Goal: Transaction & Acquisition: Obtain resource

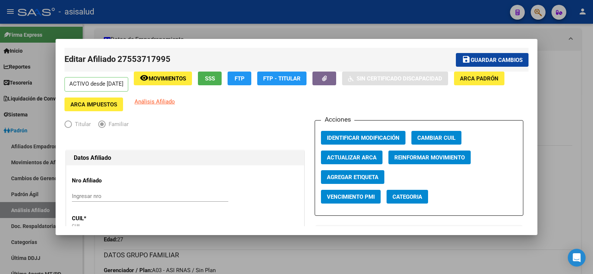
click at [492, 60] on span "Guardar cambios" at bounding box center [497, 60] width 52 height 7
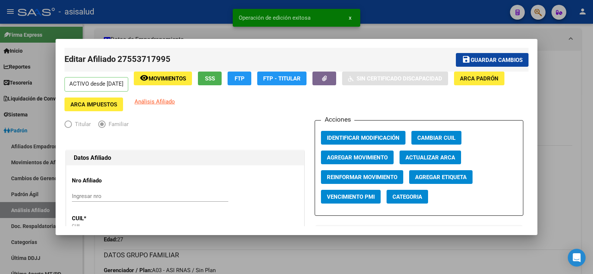
click at [504, 61] on span "Guardar cambios" at bounding box center [497, 60] width 52 height 7
click at [563, 90] on div at bounding box center [296, 137] width 593 height 274
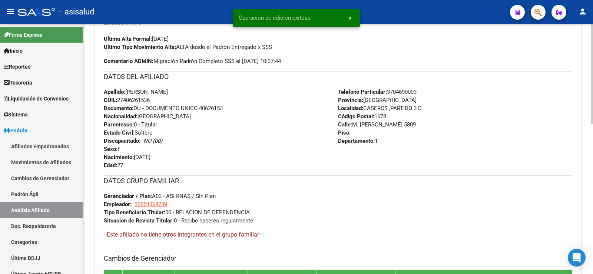
scroll to position [375, 0]
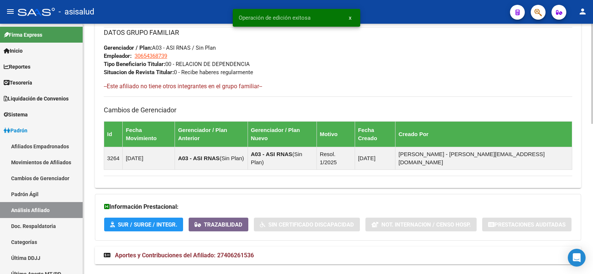
click at [211, 252] on span "Aportes y Contribuciones del Afiliado: 27406261536" at bounding box center [184, 255] width 139 height 7
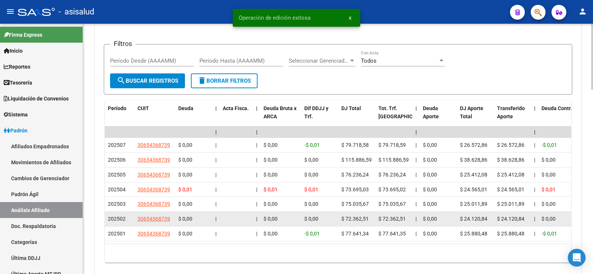
scroll to position [640, 0]
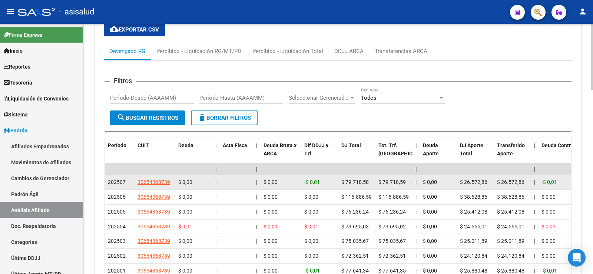
drag, startPoint x: 345, startPoint y: 165, endPoint x: 368, endPoint y: 165, distance: 23.4
click at [368, 178] on div "$ 79.718,58" at bounding box center [356, 182] width 31 height 9
click at [367, 179] on span "$ 79.718,58" at bounding box center [354, 182] width 27 height 6
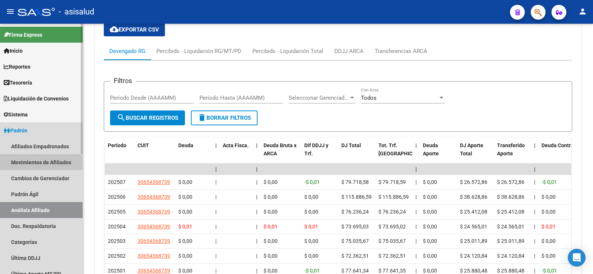
click at [29, 164] on link "Movimientos de Afiliados" at bounding box center [41, 162] width 83 height 16
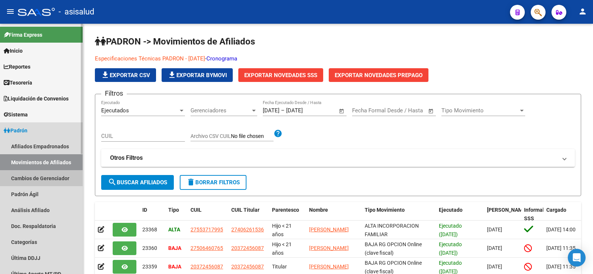
click at [32, 176] on link "Cambios de Gerenciador" at bounding box center [41, 178] width 83 height 16
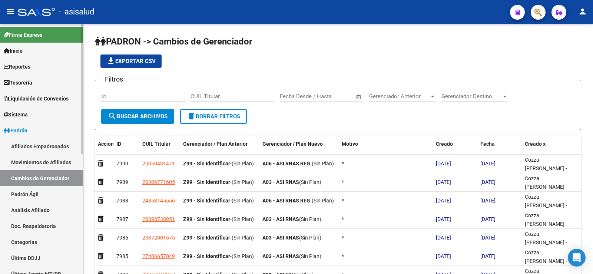
click at [37, 145] on link "Afiliados Empadronados" at bounding box center [41, 146] width 83 height 16
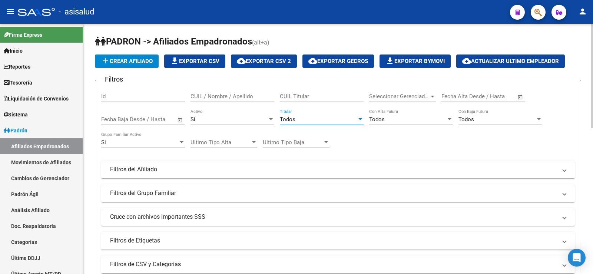
click at [299, 121] on div "Todos" at bounding box center [318, 119] width 77 height 7
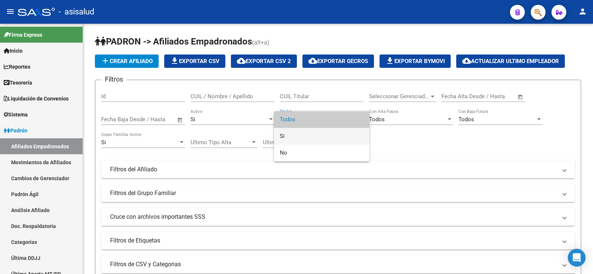
click at [300, 132] on span "Si" at bounding box center [322, 136] width 84 height 17
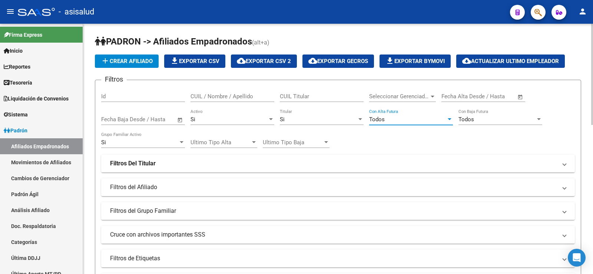
click at [404, 120] on div "Todos" at bounding box center [407, 119] width 77 height 7
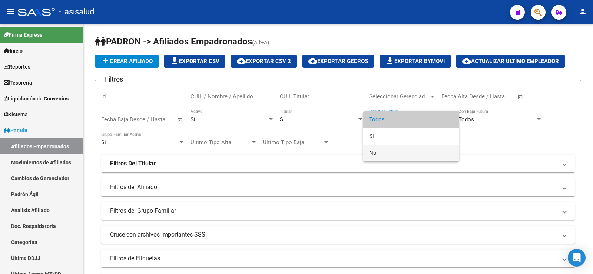
click at [395, 149] on span "No" at bounding box center [411, 153] width 84 height 17
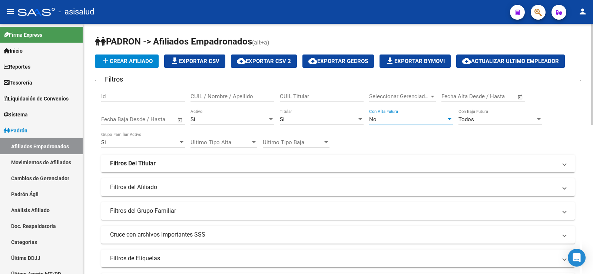
click at [479, 118] on div "Todos" at bounding box center [496, 119] width 77 height 7
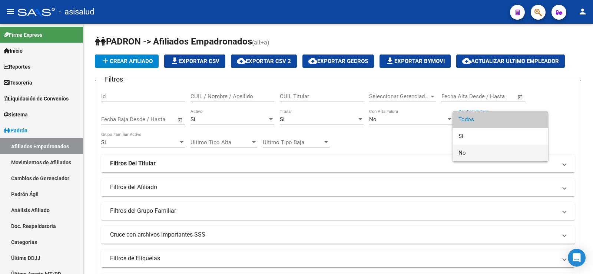
click at [473, 148] on span "No" at bounding box center [500, 153] width 84 height 17
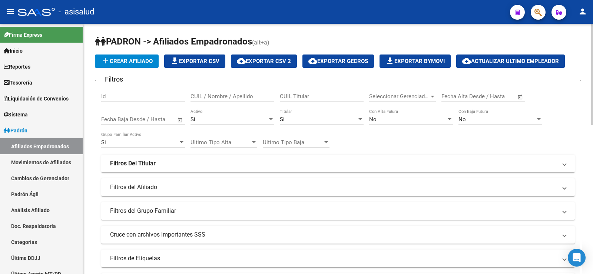
click at [562, 106] on div "Filtros Id CUIL / Nombre / Apellido CUIL Titular Seleccionar Gerenciador Selecc…" at bounding box center [338, 176] width 474 height 181
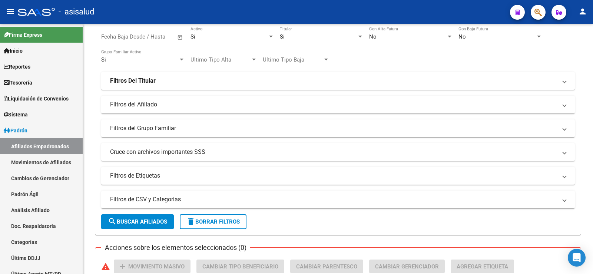
scroll to position [111, 0]
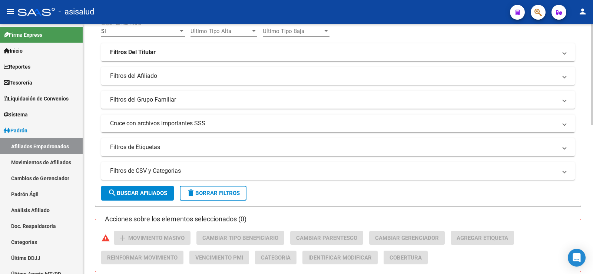
click at [134, 74] on mat-panel-title "Filtros del Afiliado" at bounding box center [333, 76] width 447 height 8
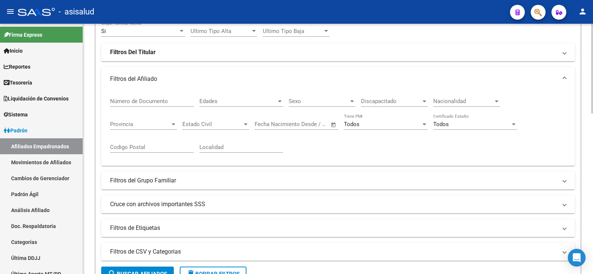
click at [134, 74] on mat-expansion-panel-header "Filtros del Afiliado" at bounding box center [338, 79] width 474 height 24
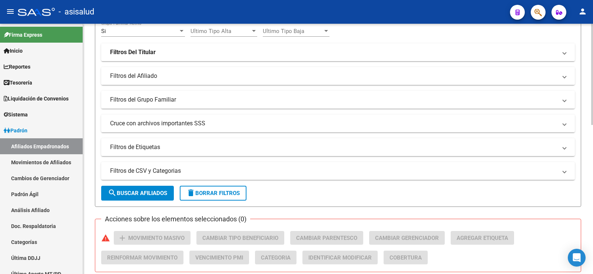
scroll to position [0, 0]
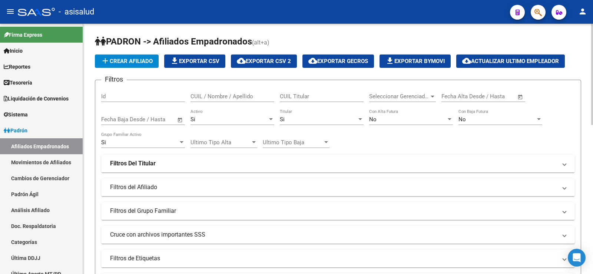
click at [392, 93] on div "Seleccionar Gerenciador Seleccionar Gerenciador" at bounding box center [402, 94] width 67 height 16
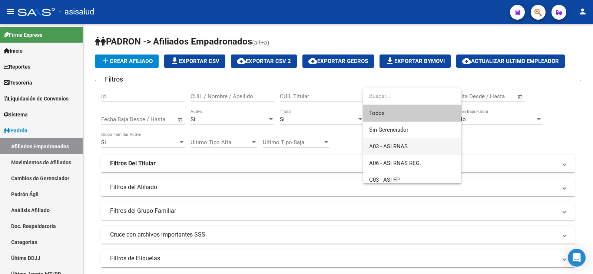
scroll to position [22, 0]
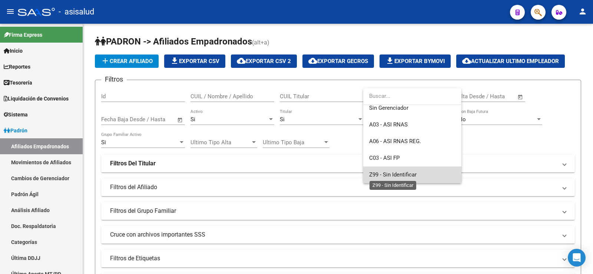
click at [404, 177] on span "Z99 - Sin Identificar" at bounding box center [392, 174] width 47 height 7
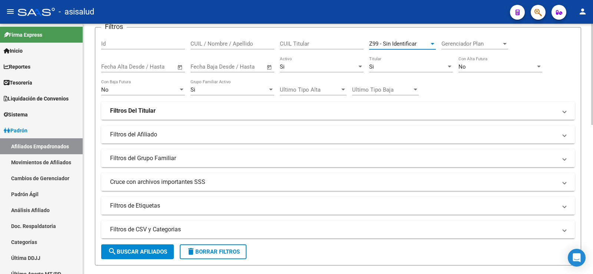
scroll to position [222, 0]
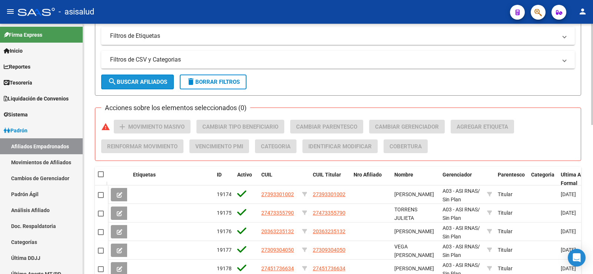
click at [141, 79] on span "search Buscar Afiliados" at bounding box center [137, 82] width 59 height 7
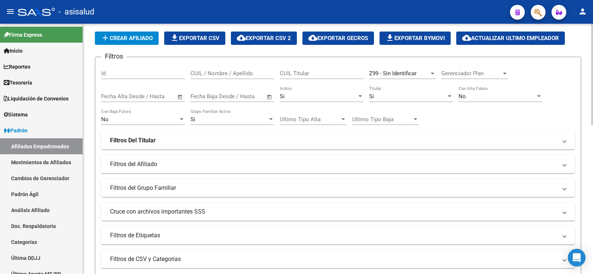
scroll to position [0, 0]
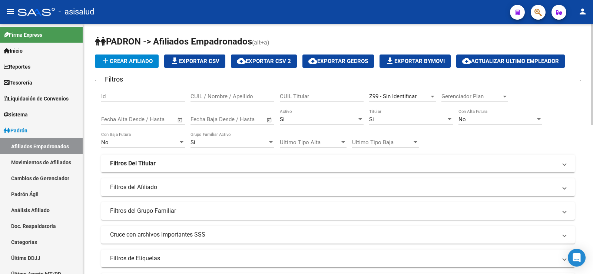
click at [148, 62] on span "add Crear Afiliado" at bounding box center [127, 61] width 52 height 7
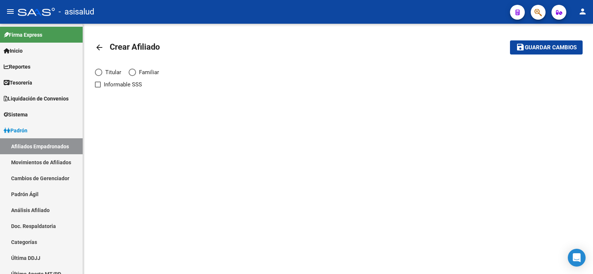
click at [100, 45] on mat-icon "arrow_back" at bounding box center [99, 47] width 9 height 9
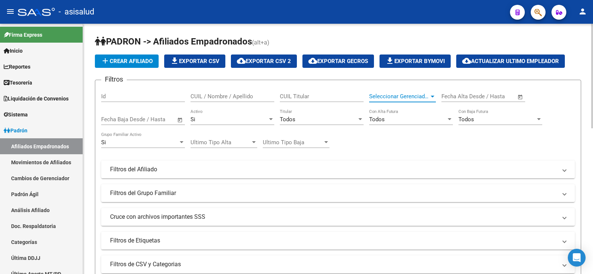
click at [394, 97] on span "Seleccionar Gerenciador" at bounding box center [399, 96] width 60 height 7
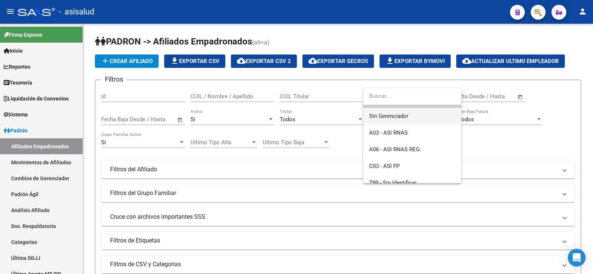
scroll to position [22, 0]
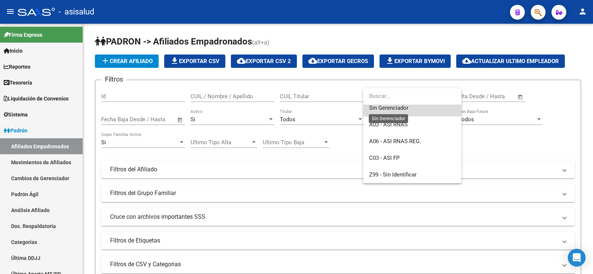
click at [381, 109] on span "Sin Gerenciador" at bounding box center [388, 108] width 39 height 7
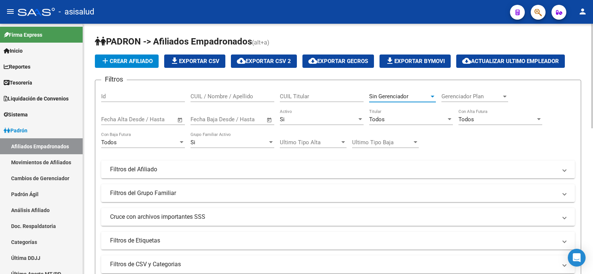
click at [391, 117] on div "Todos" at bounding box center [407, 119] width 77 height 7
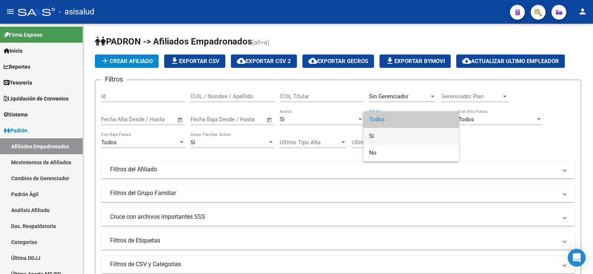
click at [379, 135] on span "Si" at bounding box center [411, 136] width 84 height 17
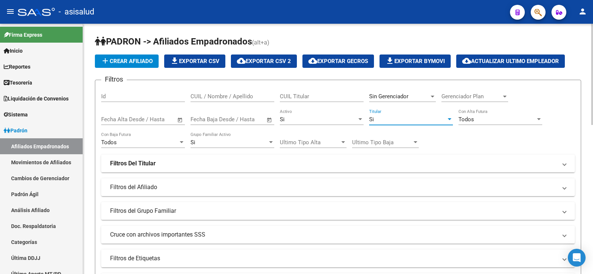
click at [486, 120] on div "Todos" at bounding box center [496, 119] width 77 height 7
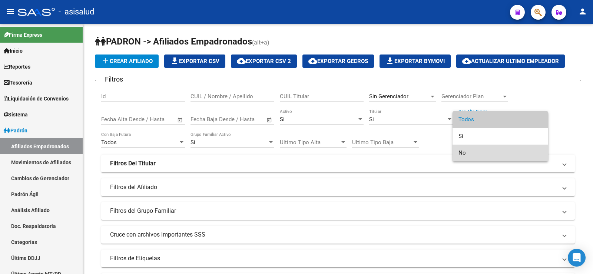
click at [471, 151] on span "No" at bounding box center [500, 153] width 84 height 17
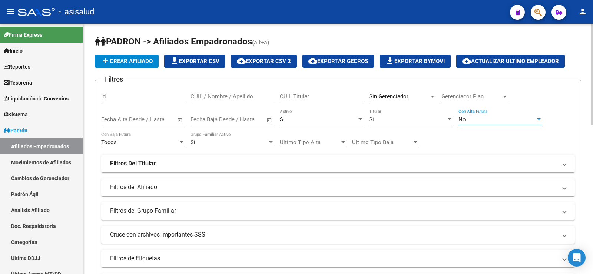
click at [156, 142] on div "Todos" at bounding box center [139, 142] width 77 height 7
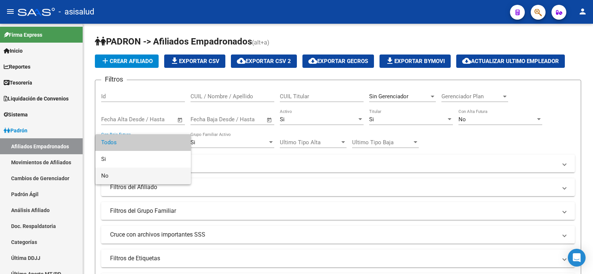
click at [130, 178] on span "No" at bounding box center [143, 176] width 84 height 17
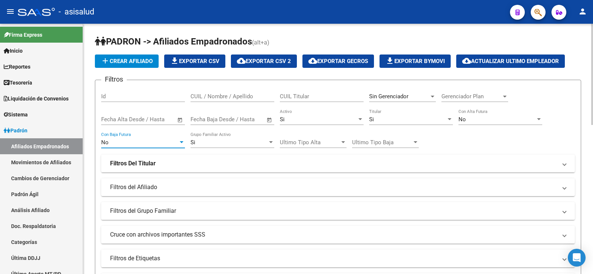
scroll to position [222, 0]
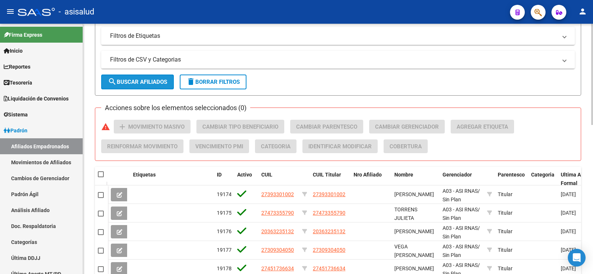
click at [150, 79] on span "search Buscar Afiliados" at bounding box center [137, 82] width 59 height 7
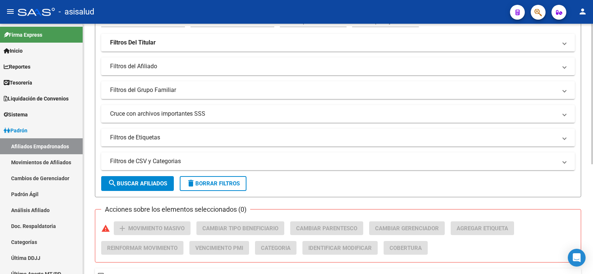
scroll to position [47, 0]
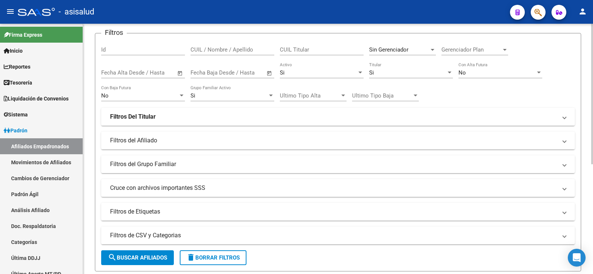
click at [404, 54] on div "Sin Gerenciador Seleccionar Gerenciador" at bounding box center [402, 47] width 67 height 16
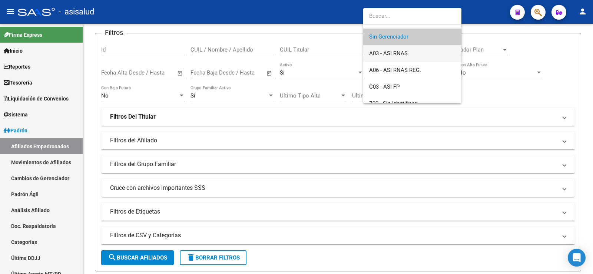
scroll to position [22, 0]
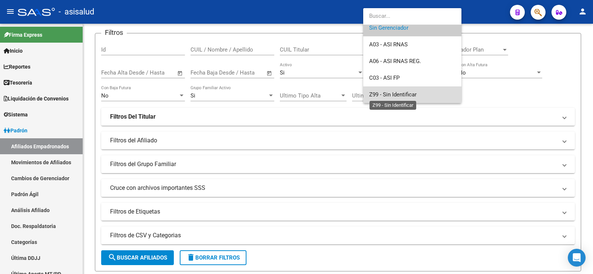
click at [405, 93] on span "Z99 - Sin Identificar" at bounding box center [392, 94] width 47 height 7
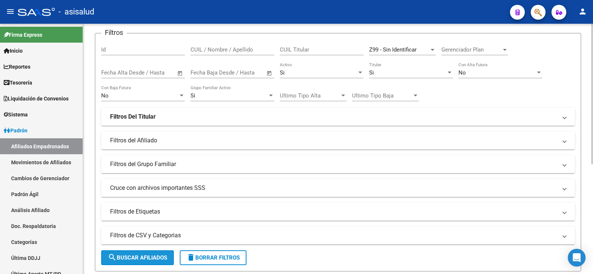
click at [146, 257] on span "search Buscar Afiliados" at bounding box center [137, 257] width 59 height 7
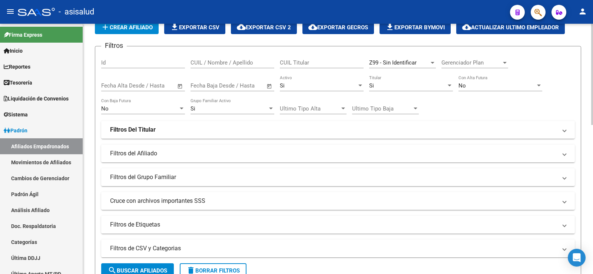
scroll to position [0, 0]
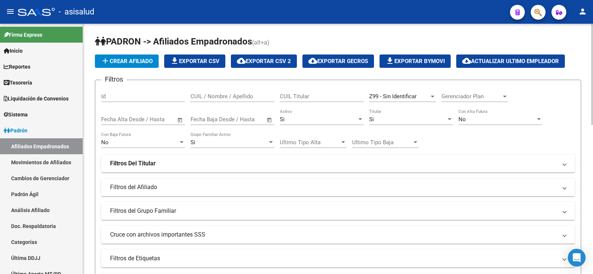
click at [189, 61] on span "file_download Exportar CSV" at bounding box center [194, 61] width 49 height 7
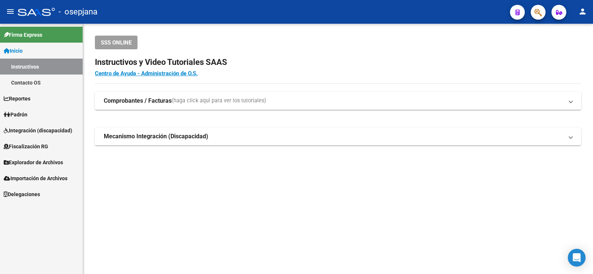
click at [27, 114] on span "Padrón" at bounding box center [16, 114] width 24 height 8
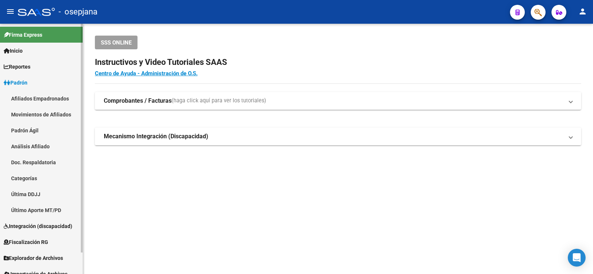
click at [32, 116] on link "Movimientos de Afiliados" at bounding box center [41, 114] width 83 height 16
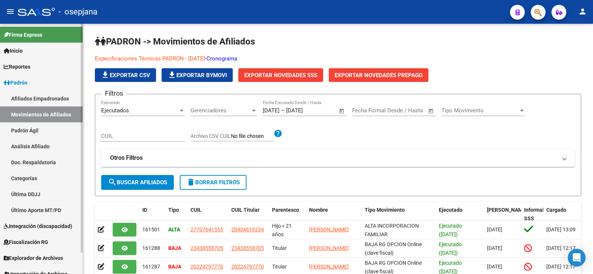
click at [34, 98] on link "Afiliados Empadronados" at bounding box center [41, 98] width 83 height 16
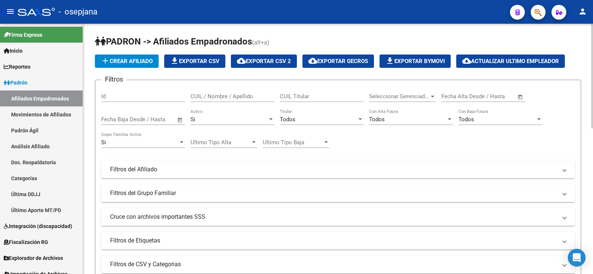
click at [321, 120] on div "Todos" at bounding box center [318, 119] width 77 height 7
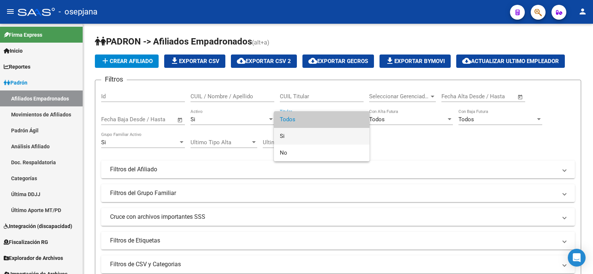
click at [291, 130] on span "Si" at bounding box center [322, 136] width 84 height 17
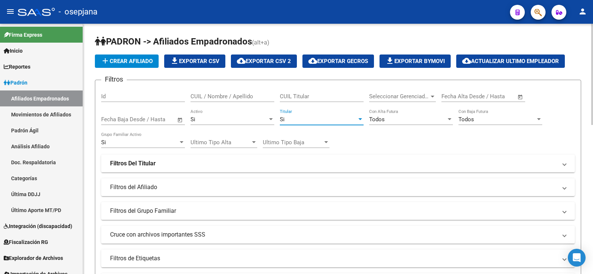
click at [386, 119] on div "Todos" at bounding box center [407, 119] width 77 height 7
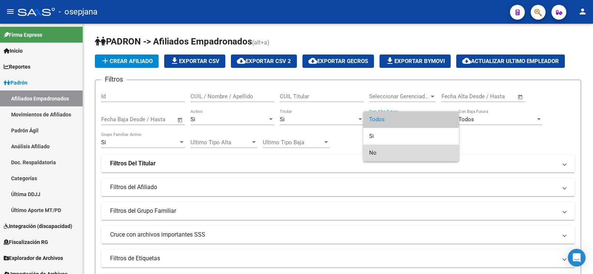
click at [383, 150] on span "No" at bounding box center [411, 153] width 84 height 17
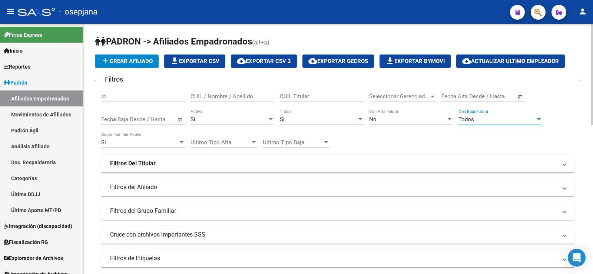
click at [479, 118] on div "Todos" at bounding box center [496, 119] width 77 height 7
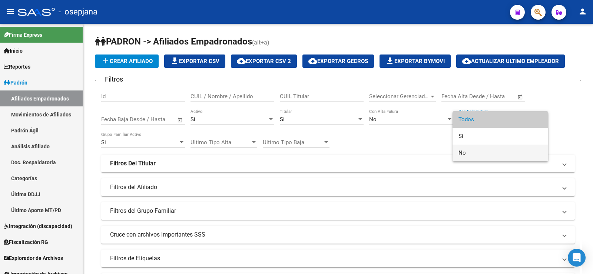
click at [475, 147] on span "No" at bounding box center [500, 153] width 84 height 17
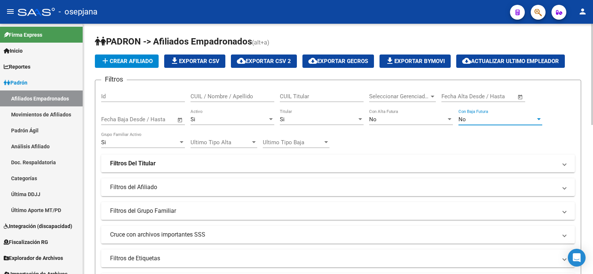
click at [417, 97] on span "Seleccionar Gerenciador" at bounding box center [399, 96] width 60 height 7
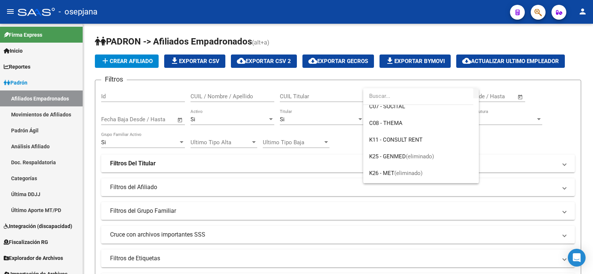
scroll to position [305, 0]
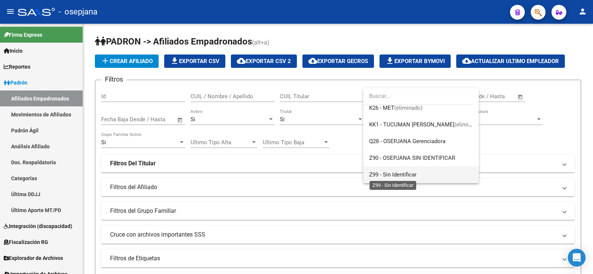
click at [401, 173] on span "Z99 - Sin Identificar" at bounding box center [392, 174] width 47 height 7
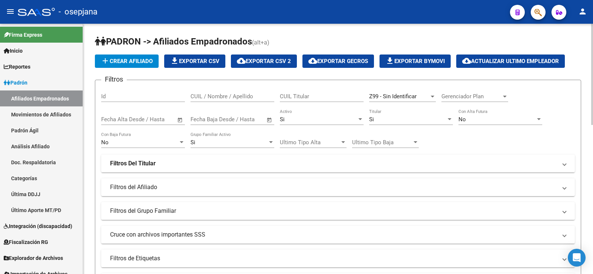
click at [563, 106] on div "Filtros Id CUIL / Nombre / Apellido CUIL Titular Z99 - Sin Identificar Seleccio…" at bounding box center [338, 176] width 474 height 181
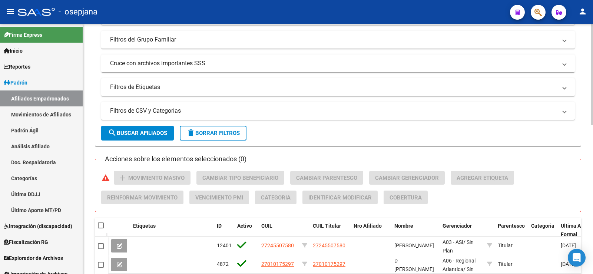
scroll to position [185, 0]
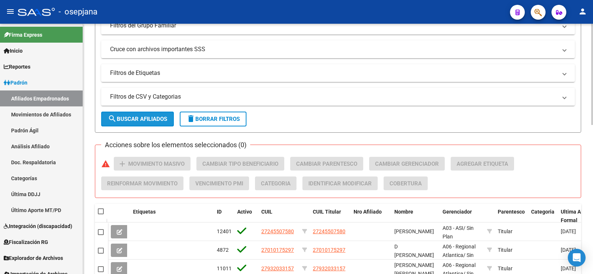
click at [153, 114] on button "search Buscar Afiliados" at bounding box center [137, 119] width 73 height 15
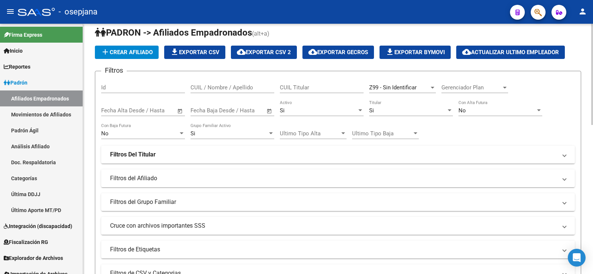
scroll to position [0, 0]
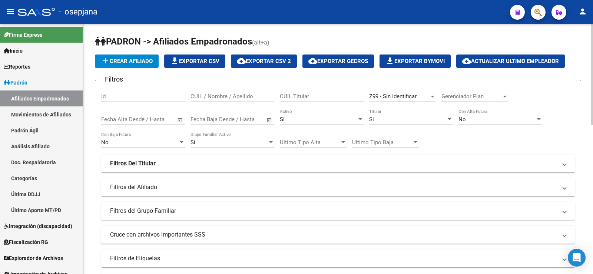
click at [138, 119] on input "text" at bounding box center [156, 119] width 36 height 7
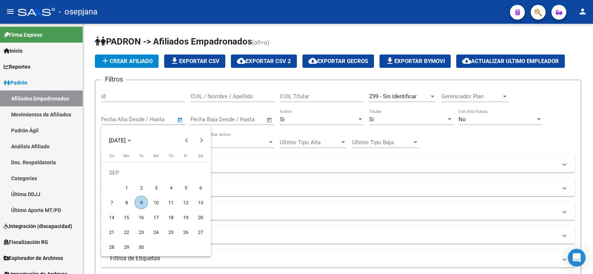
click at [127, 185] on span "1" at bounding box center [126, 187] width 13 height 13
type input "[DATE]"
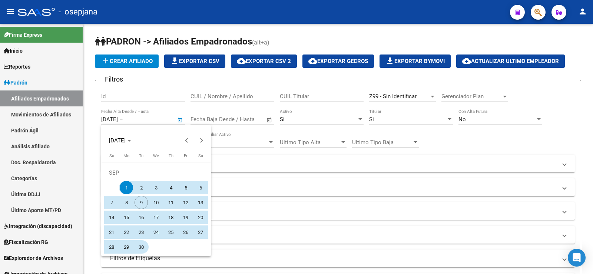
click at [143, 246] on span "30" at bounding box center [141, 246] width 13 height 13
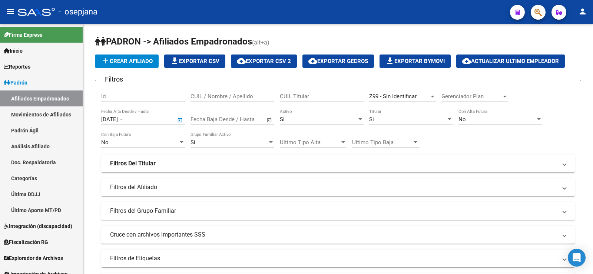
type input "[DATE]"
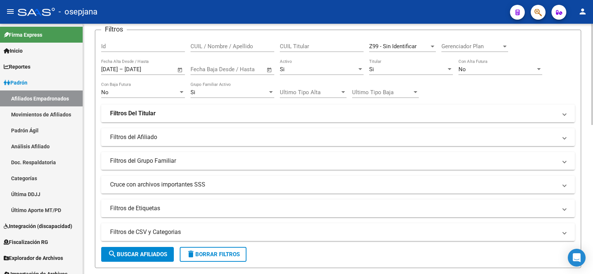
scroll to position [185, 0]
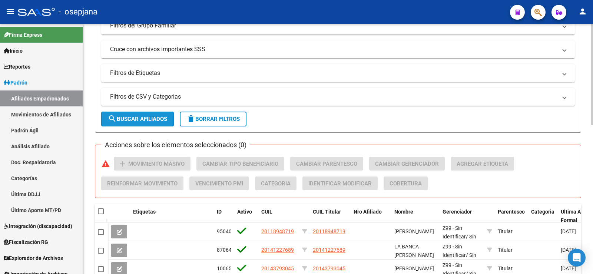
click at [146, 115] on button "search Buscar Afiliados" at bounding box center [137, 119] width 73 height 15
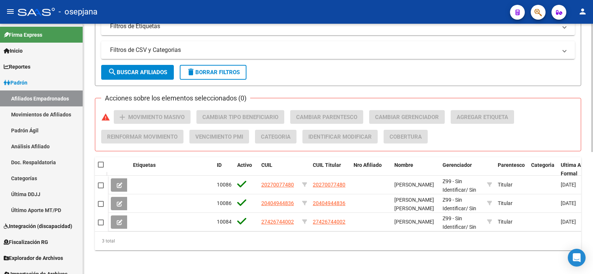
scroll to position [238, 0]
drag, startPoint x: 213, startPoint y: 156, endPoint x: 176, endPoint y: 154, distance: 37.1
click at [176, 157] on span at bounding box center [174, 169] width 3 height 24
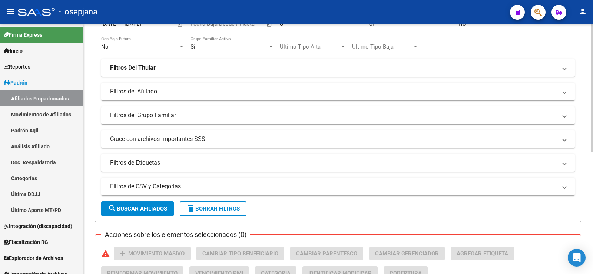
scroll to position [0, 0]
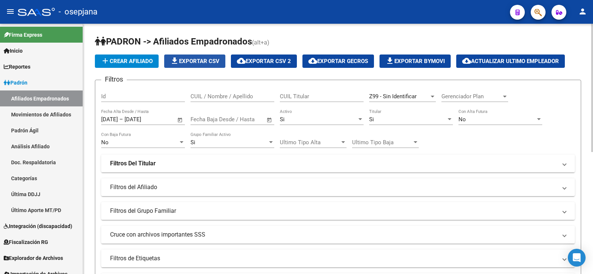
click at [189, 60] on span "file_download Exportar CSV" at bounding box center [194, 61] width 49 height 7
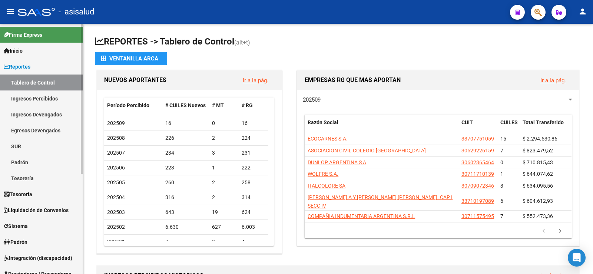
click at [25, 66] on span "Reportes" at bounding box center [17, 67] width 27 height 8
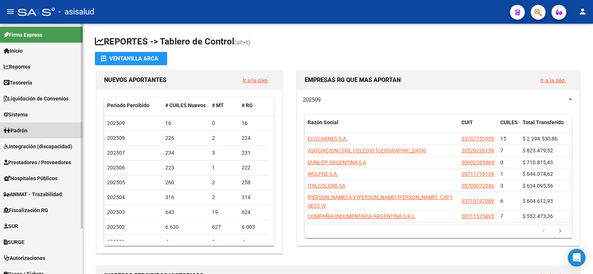
click at [27, 129] on span "Padrón" at bounding box center [16, 130] width 24 height 8
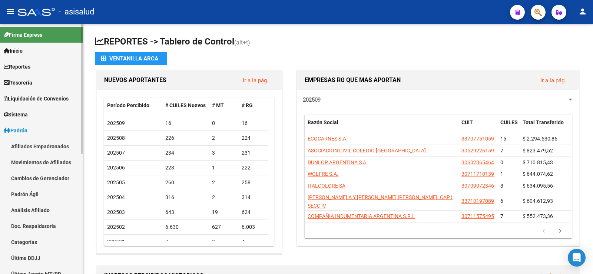
click at [34, 145] on link "Afiliados Empadronados" at bounding box center [41, 146] width 83 height 16
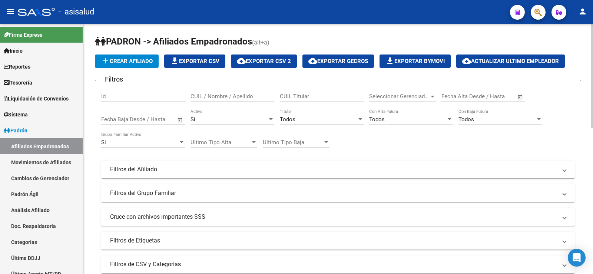
click at [311, 122] on div "Todos" at bounding box center [318, 119] width 77 height 7
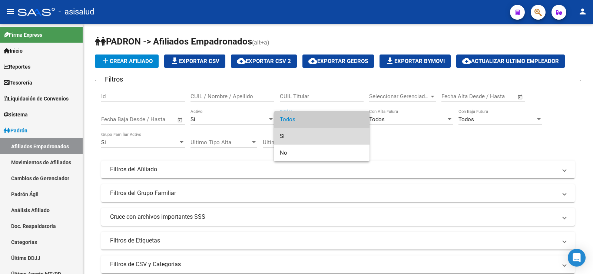
click at [303, 133] on span "Si" at bounding box center [322, 136] width 84 height 17
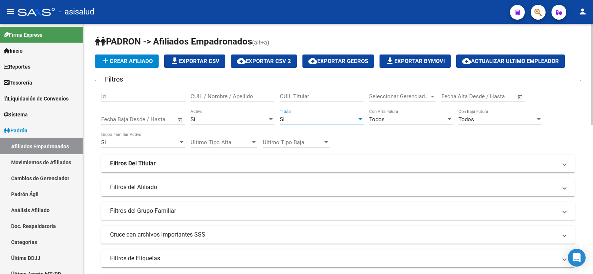
click at [385, 122] on div "Todos" at bounding box center [407, 119] width 77 height 7
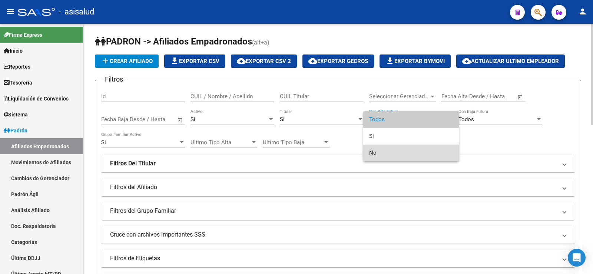
drag, startPoint x: 385, startPoint y: 146, endPoint x: 443, endPoint y: 125, distance: 62.1
click at [384, 146] on span "No" at bounding box center [411, 153] width 84 height 17
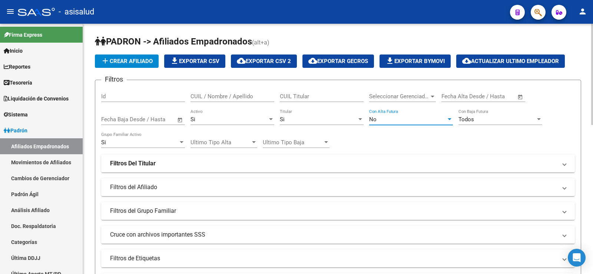
click at [473, 120] on span "Todos" at bounding box center [466, 119] width 16 height 7
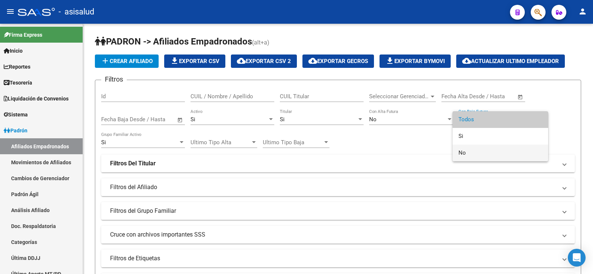
click at [477, 148] on span "No" at bounding box center [500, 153] width 84 height 17
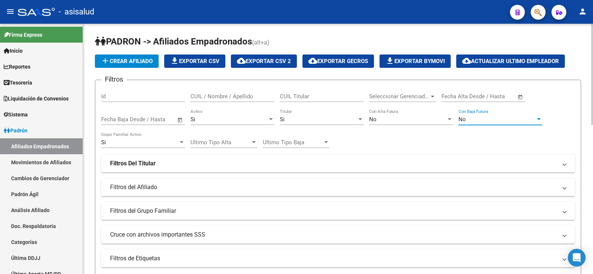
click at [130, 119] on input "text" at bounding box center [116, 119] width 30 height 7
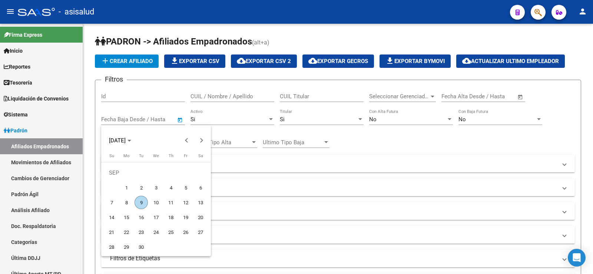
click at [479, 92] on div at bounding box center [296, 137] width 593 height 274
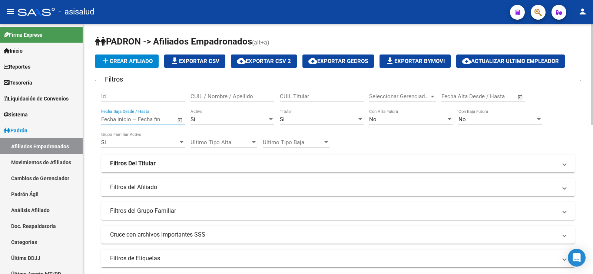
click at [467, 95] on input "text" at bounding box center [456, 96] width 30 height 7
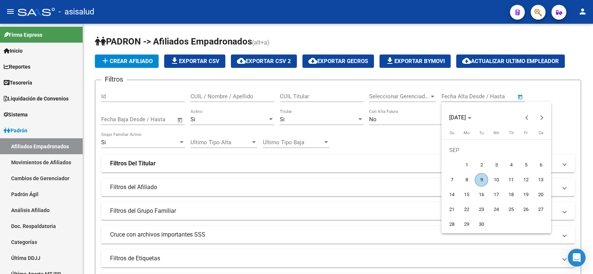
drag, startPoint x: 470, startPoint y: 166, endPoint x: 470, endPoint y: 174, distance: 8.2
click at [470, 166] on span "1" at bounding box center [466, 164] width 13 height 13
type input "[DATE]"
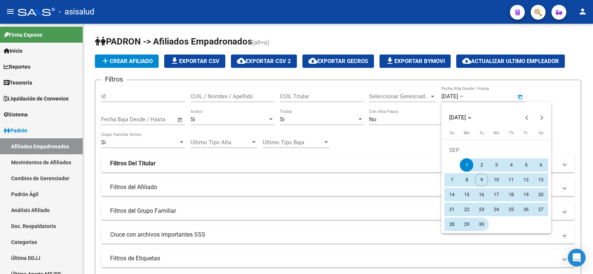
click at [486, 225] on span "30" at bounding box center [481, 224] width 13 height 13
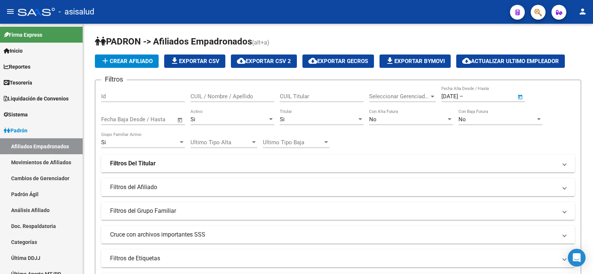
type input "[DATE]"
click at [167, 166] on mat-panel-title "Filtros Del Titular" at bounding box center [333, 163] width 447 height 8
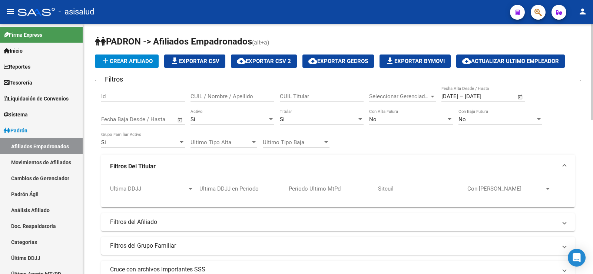
click at [167, 166] on mat-panel-title "Filtros Del Titular" at bounding box center [333, 166] width 447 height 8
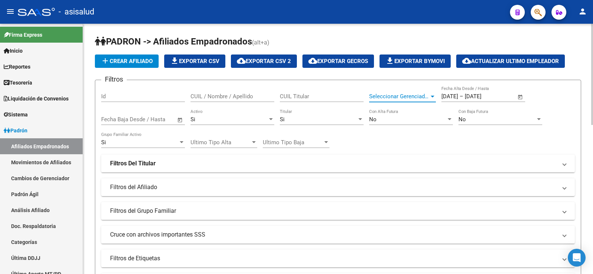
click at [399, 95] on span "Seleccionar Gerenciador" at bounding box center [399, 96] width 60 height 7
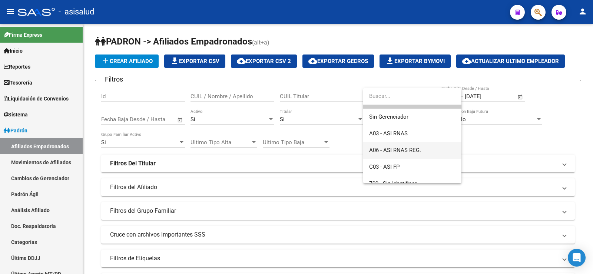
scroll to position [22, 0]
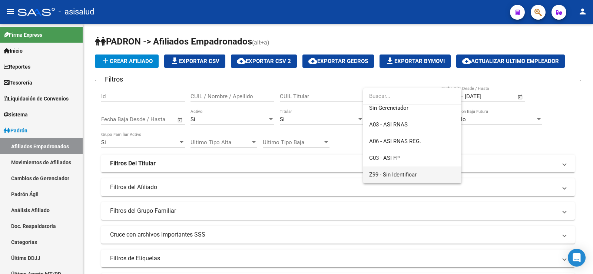
click at [393, 170] on span "Z99 - Sin Identificar" at bounding box center [412, 174] width 86 height 17
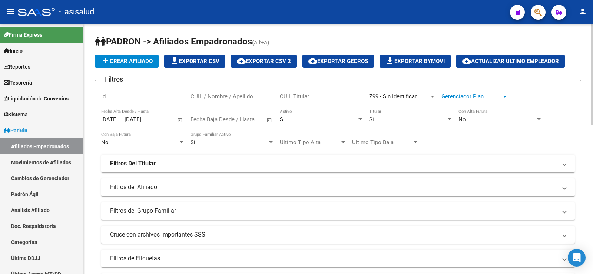
click at [499, 96] on span "Gerenciador Plan" at bounding box center [471, 96] width 60 height 7
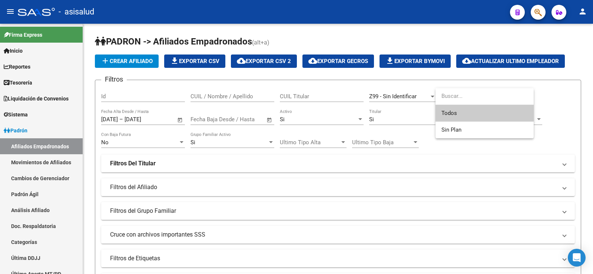
click at [563, 95] on div at bounding box center [296, 137] width 593 height 274
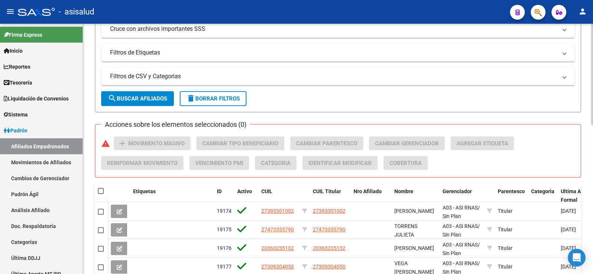
scroll to position [222, 0]
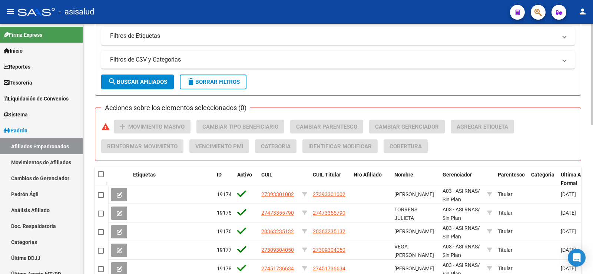
click at [155, 77] on button "search Buscar Afiliados" at bounding box center [137, 82] width 73 height 15
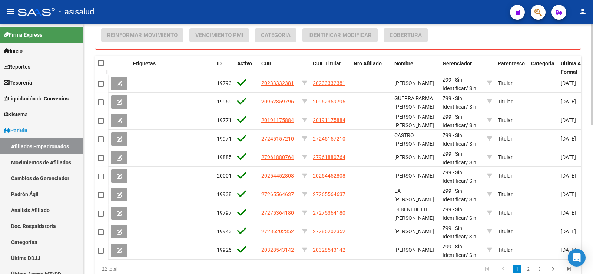
scroll to position [367, 0]
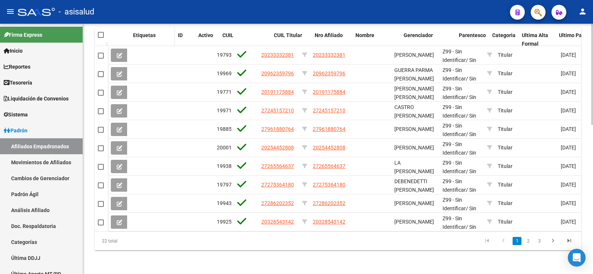
drag, startPoint x: 211, startPoint y: 31, endPoint x: 172, endPoint y: 33, distance: 39.0
click at [172, 33] on span at bounding box center [173, 39] width 3 height 24
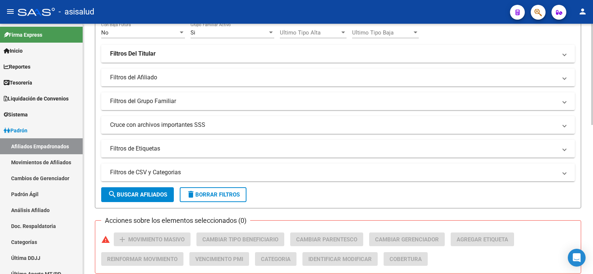
scroll to position [0, 0]
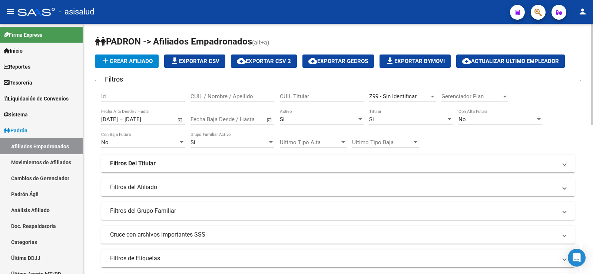
click at [183, 60] on span "file_download Exportar CSV" at bounding box center [194, 61] width 49 height 7
